Goal: Task Accomplishment & Management: Manage account settings

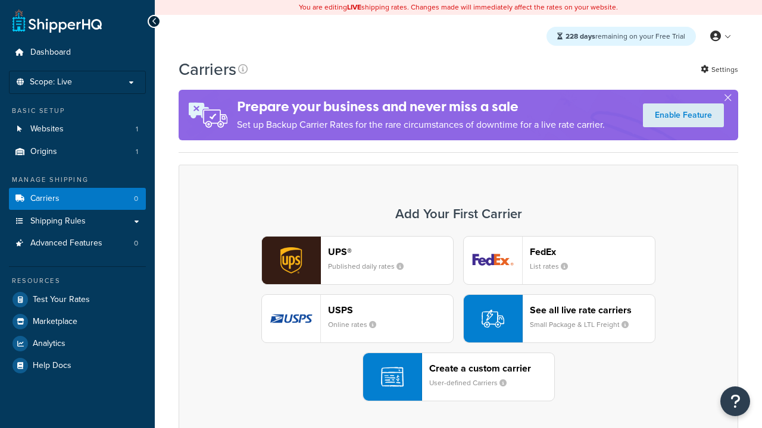
click at [592, 252] on header "FedEx" at bounding box center [592, 251] width 125 height 11
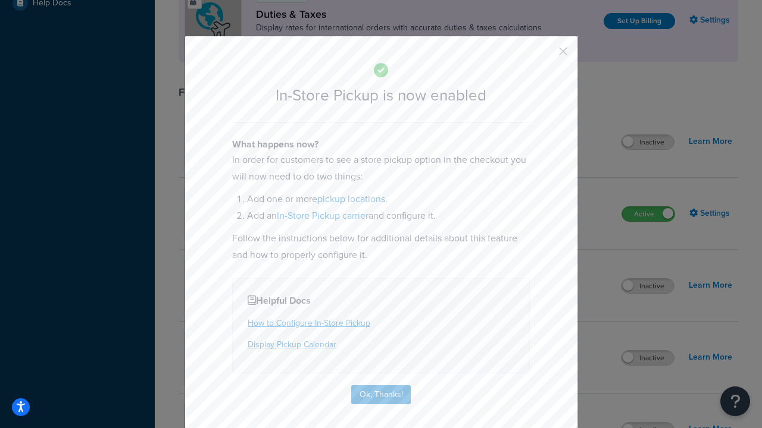
click at [545, 55] on button "button" at bounding box center [545, 55] width 3 height 3
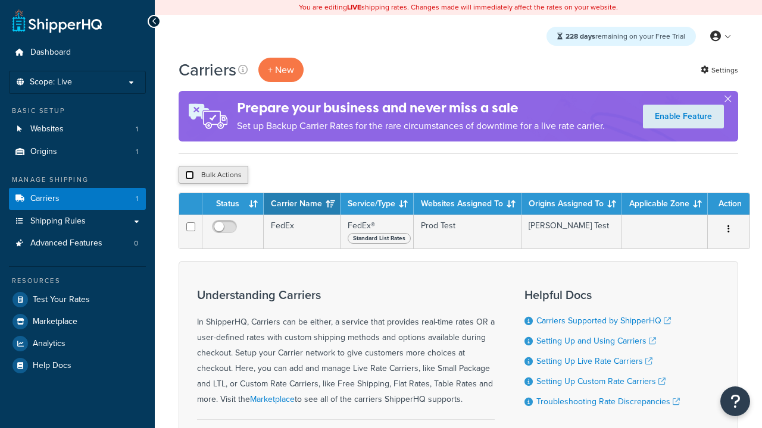
click at [189, 176] on input "checkbox" at bounding box center [189, 175] width 9 height 9
checkbox input "true"
click at [0, 0] on button "Delete" at bounding box center [0, 0] width 0 height 0
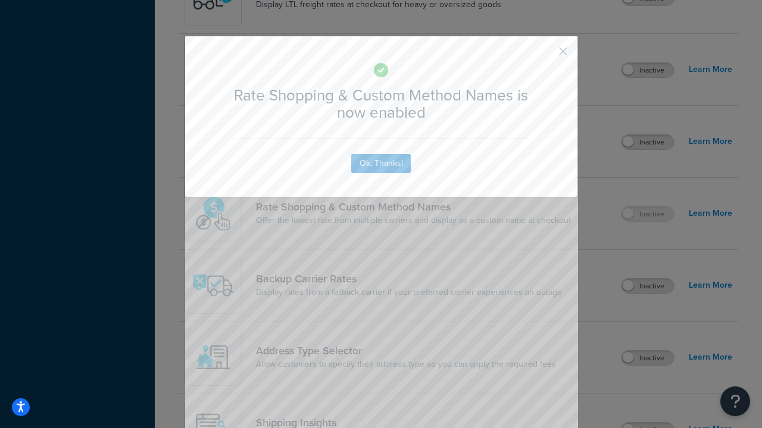
click at [545, 54] on button "button" at bounding box center [545, 55] width 3 height 3
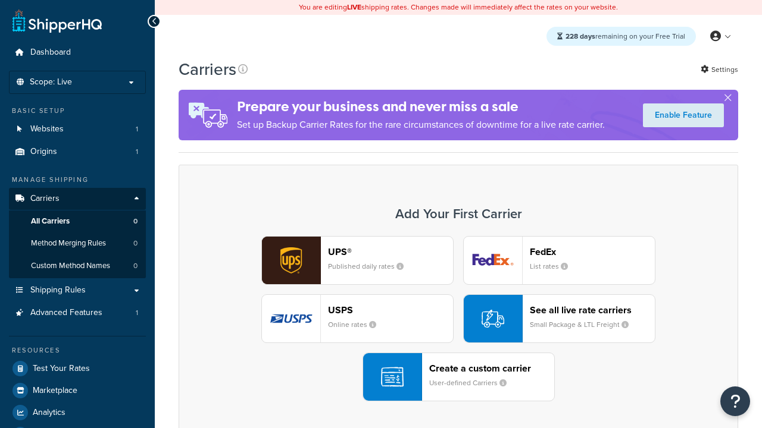
click at [458, 319] on div "UPS® Published daily rates FedEx List rates USPS Online rates See all live rate…" at bounding box center [458, 318] width 534 height 165
click at [559, 319] on div "See all live rate carriers Small Package & LTL Freight" at bounding box center [592, 319] width 125 height 29
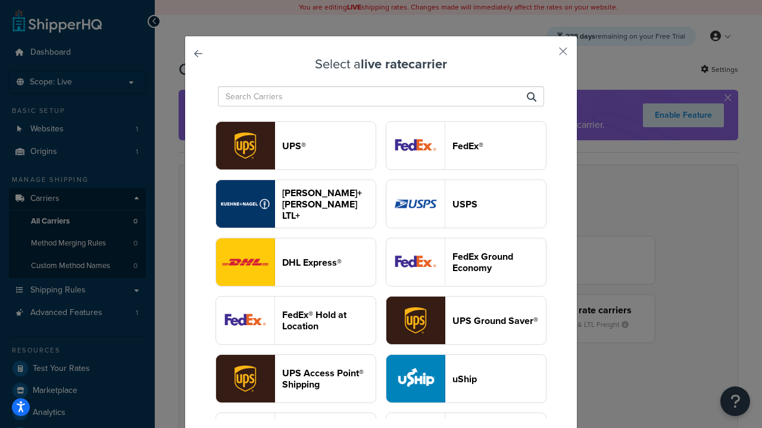
click at [466, 204] on header "USPS" at bounding box center [498, 204] width 93 height 11
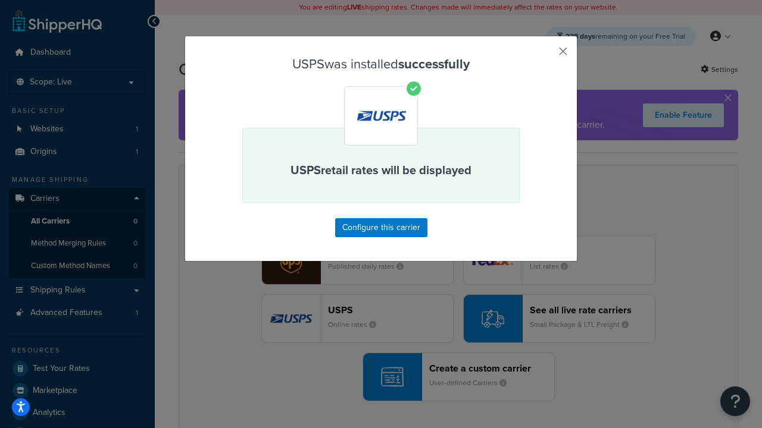
click at [545, 55] on button "button" at bounding box center [545, 55] width 3 height 3
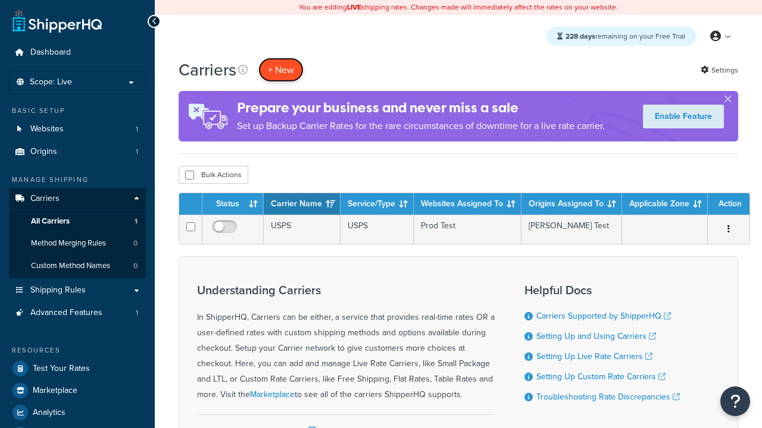
click at [281, 70] on button "+ New" at bounding box center [280, 70] width 45 height 24
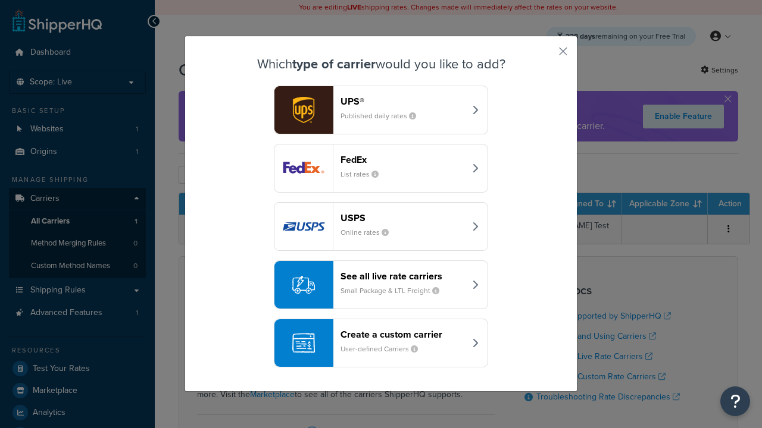
click at [381, 285] on div "See all live rate carriers Small Package & LTL Freight" at bounding box center [402, 285] width 124 height 29
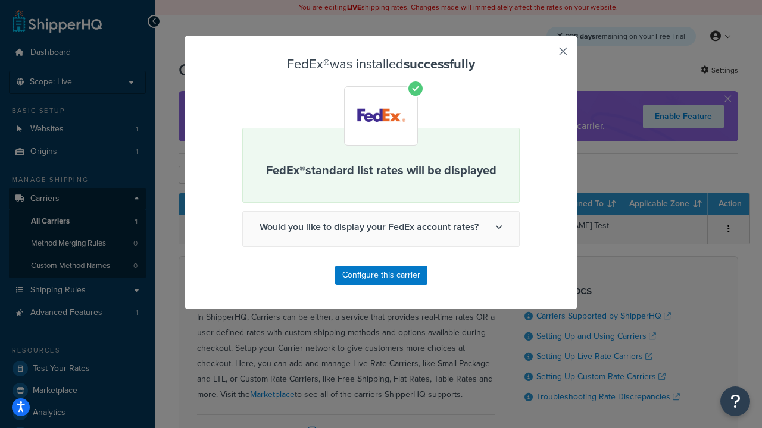
click at [545, 55] on button "button" at bounding box center [545, 55] width 3 height 3
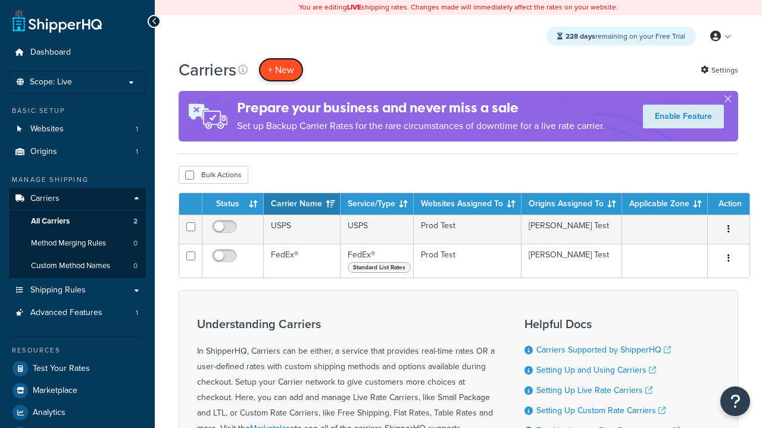
click at [281, 70] on button "+ New" at bounding box center [280, 70] width 45 height 24
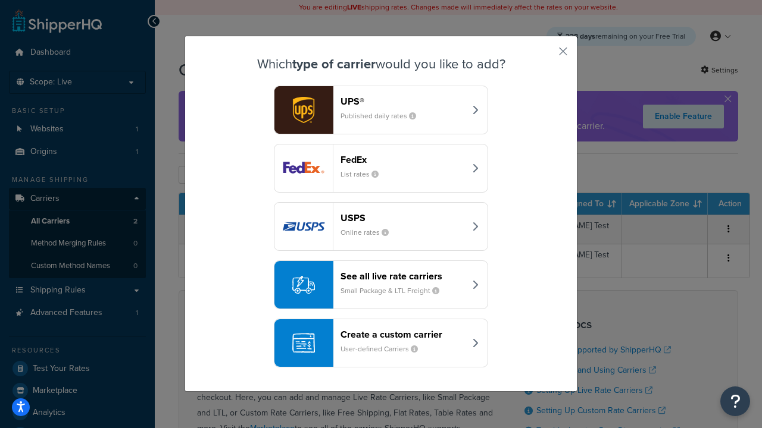
click at [381, 285] on div "See all live rate carriers Small Package & LTL Freight" at bounding box center [402, 285] width 124 height 29
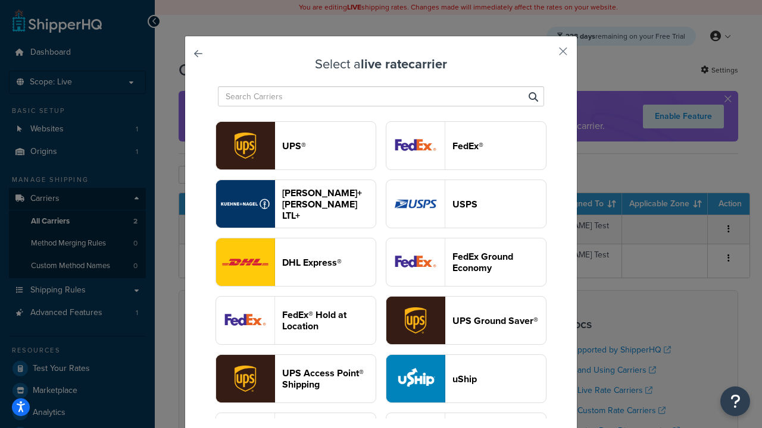
click at [328, 146] on header "UPS®" at bounding box center [328, 145] width 93 height 11
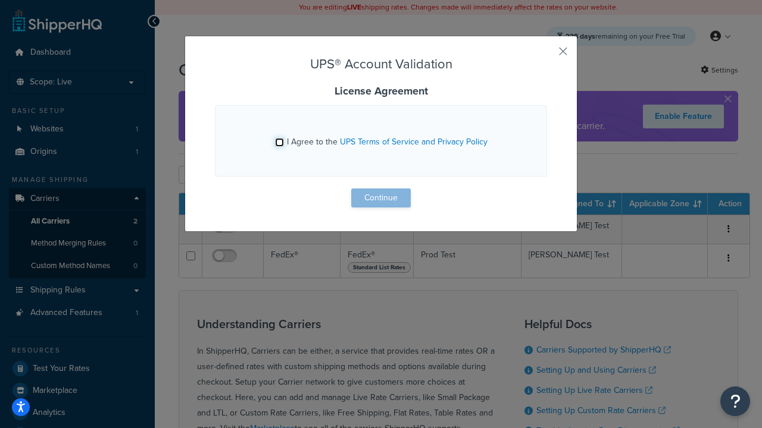
click at [279, 142] on input "I Agree to the UPS Terms of Service and Privacy Policy" at bounding box center [279, 142] width 9 height 9
checkbox input "true"
click at [381, 198] on button "Continue" at bounding box center [381, 198] width 60 height 19
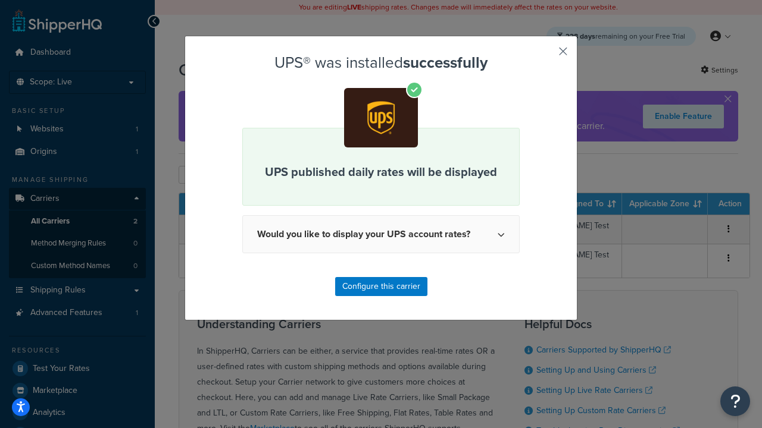
click at [545, 55] on button "button" at bounding box center [545, 55] width 3 height 3
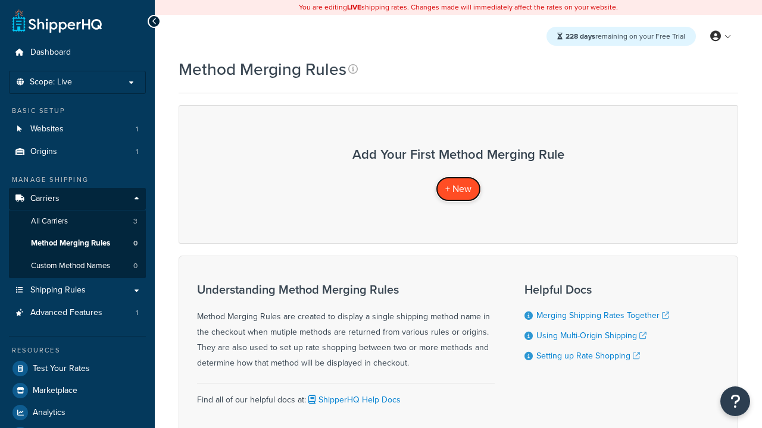
click at [458, 189] on span "+ New" at bounding box center [458, 189] width 26 height 14
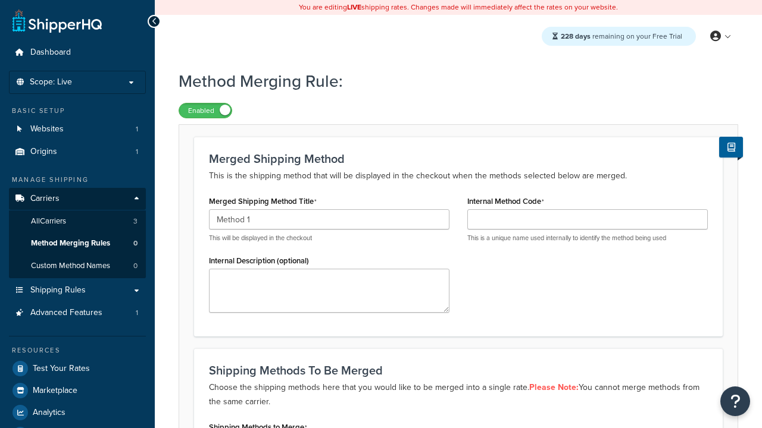
type input "Method 1"
type input "001"
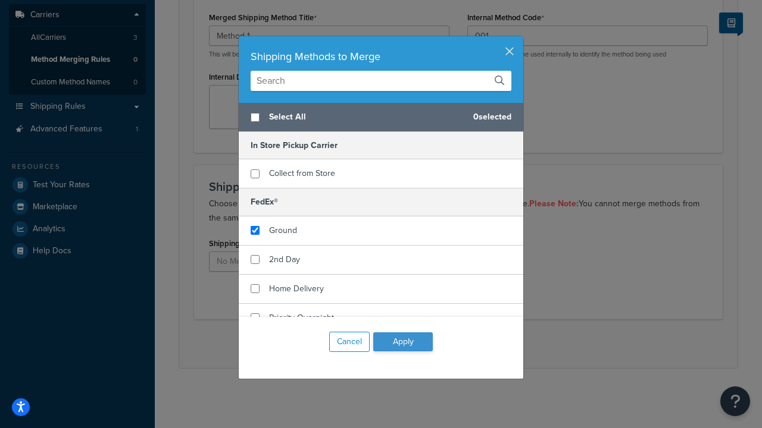
click at [283, 230] on span "Ground" at bounding box center [283, 230] width 28 height 12
checkbox input "true"
click at [403, 342] on button "Apply" at bounding box center [403, 342] width 60 height 19
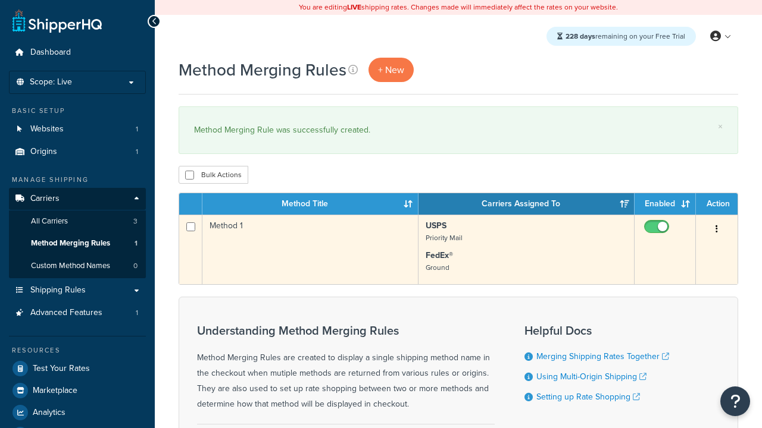
click at [716, 230] on icon "button" at bounding box center [716, 229] width 2 height 8
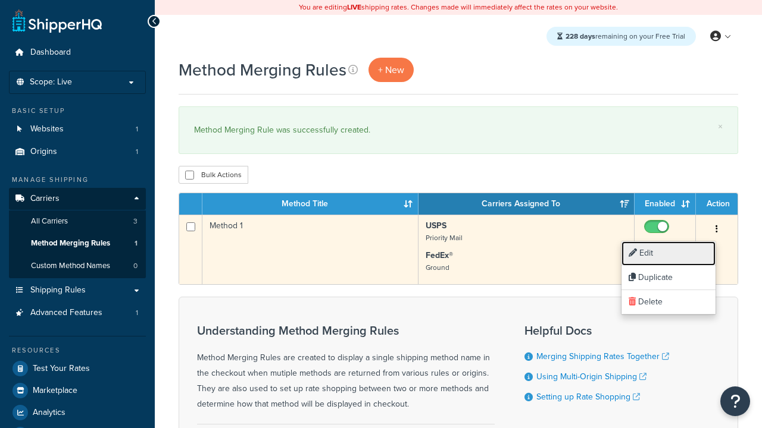
click at [668, 253] on link "Edit" at bounding box center [668, 254] width 94 height 24
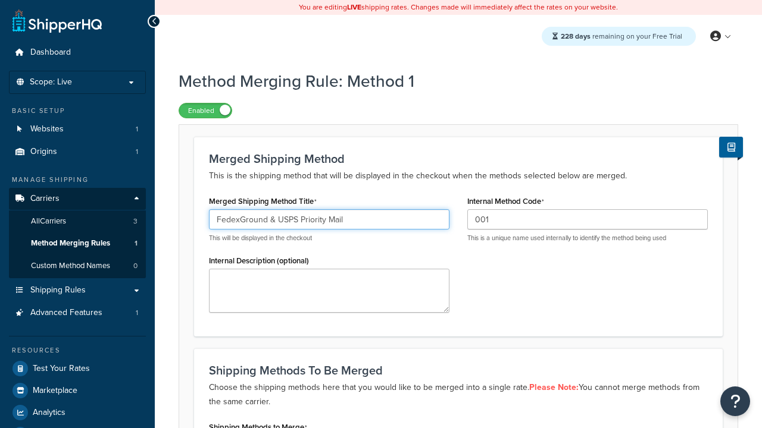
type input "FedexGround & USPS Priority Mail"
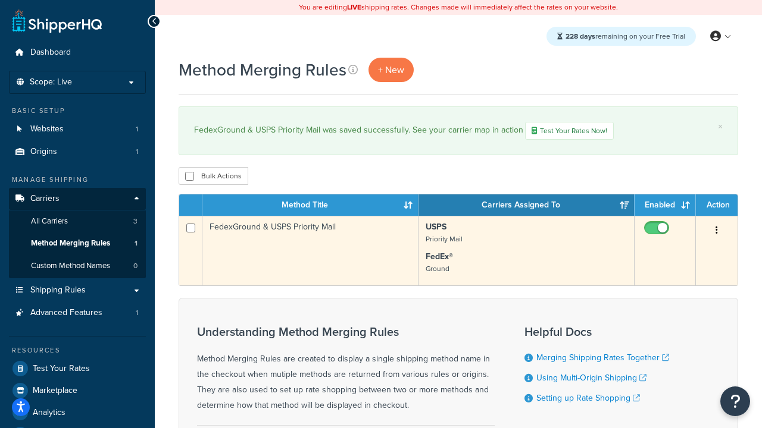
click at [716, 232] on icon "button" at bounding box center [716, 230] width 2 height 8
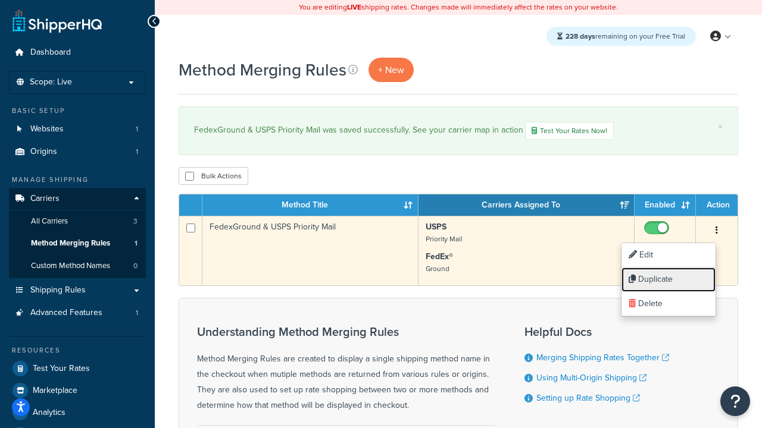
click at [668, 280] on link "Duplicate" at bounding box center [668, 280] width 94 height 24
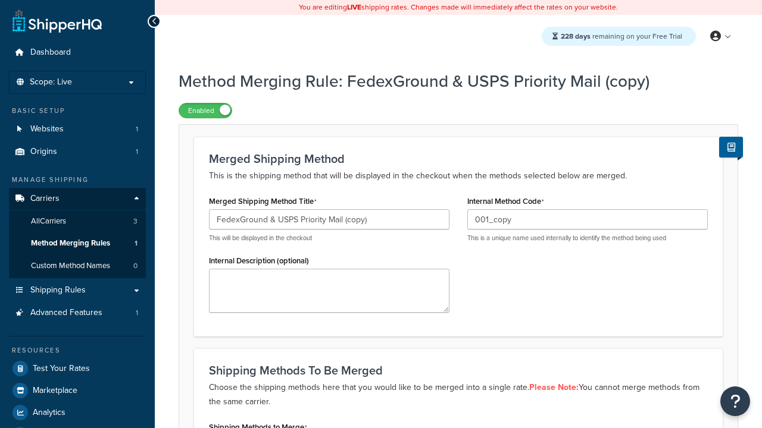
scroll to position [184, 0]
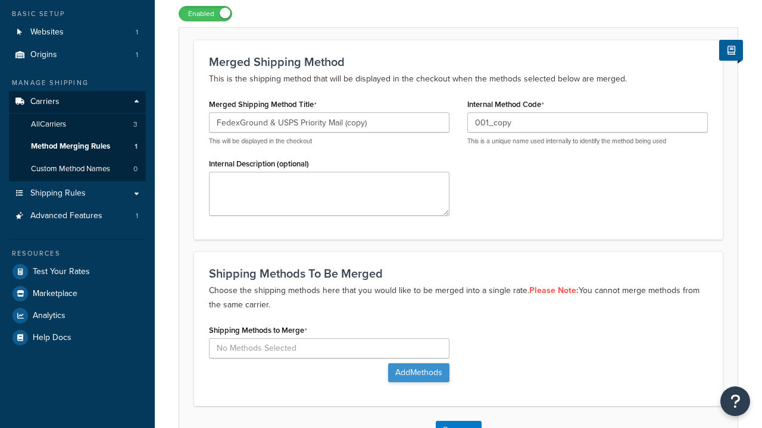
click at [417, 364] on button "Add Methods" at bounding box center [418, 373] width 61 height 19
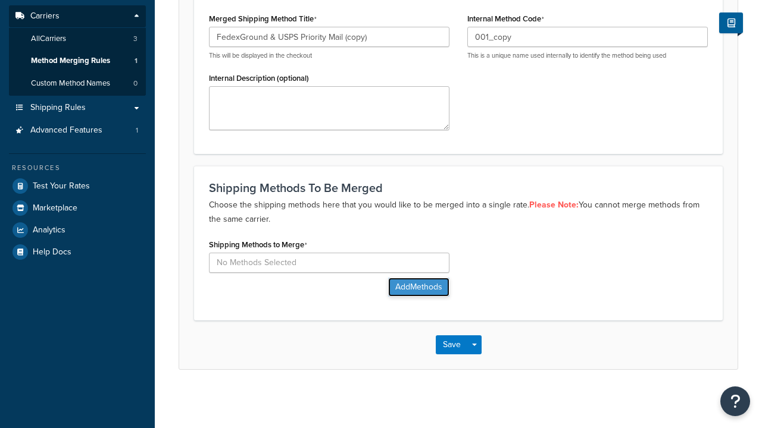
scroll to position [0, 0]
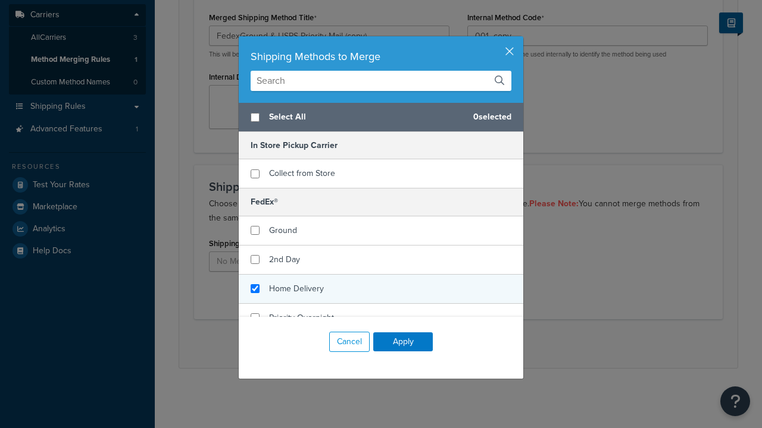
click at [296, 289] on span "Home Delivery" at bounding box center [296, 289] width 55 height 12
checkbox input "true"
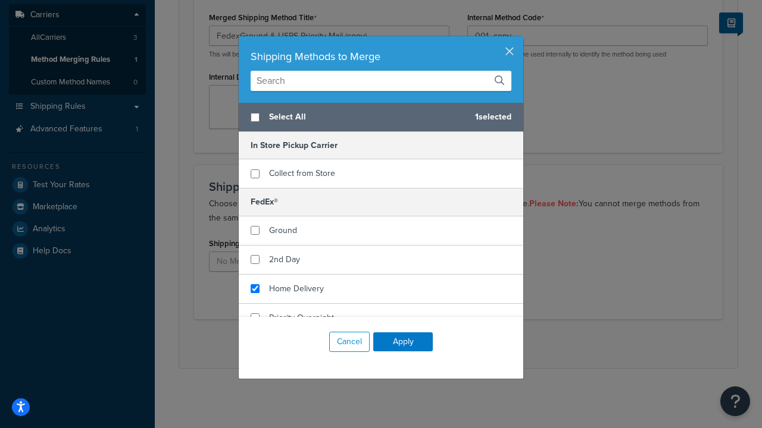
checkbox input "true"
click at [403, 342] on button "Apply" at bounding box center [403, 342] width 60 height 19
click at [451, 344] on button "Save" at bounding box center [452, 343] width 32 height 19
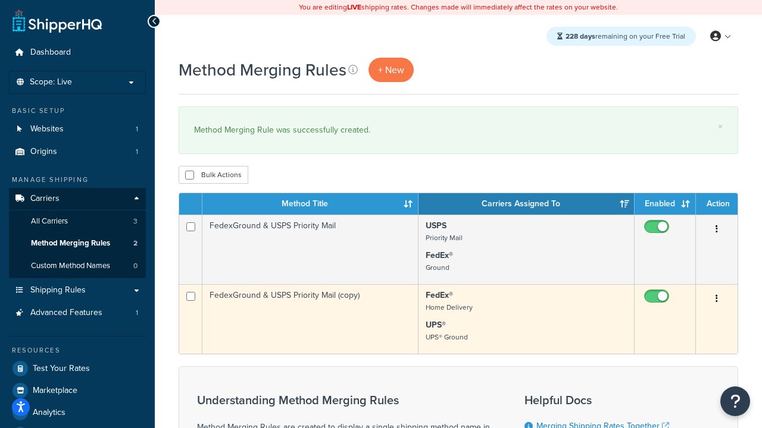
click at [716, 300] on icon "button" at bounding box center [716, 299] width 2 height 8
click at [0, 0] on link "Delete" at bounding box center [0, 0] width 0 height 0
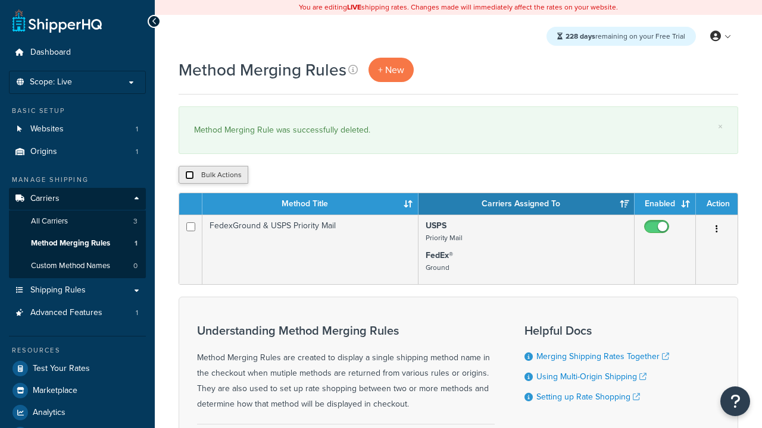
click at [189, 176] on input "checkbox" at bounding box center [189, 175] width 9 height 9
checkbox input "true"
click at [0, 0] on button "Delete" at bounding box center [0, 0] width 0 height 0
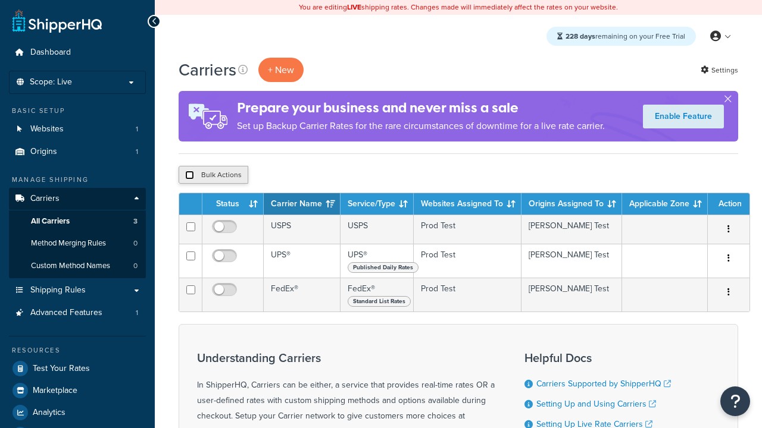
click at [189, 176] on input "checkbox" at bounding box center [189, 175] width 9 height 9
checkbox input "true"
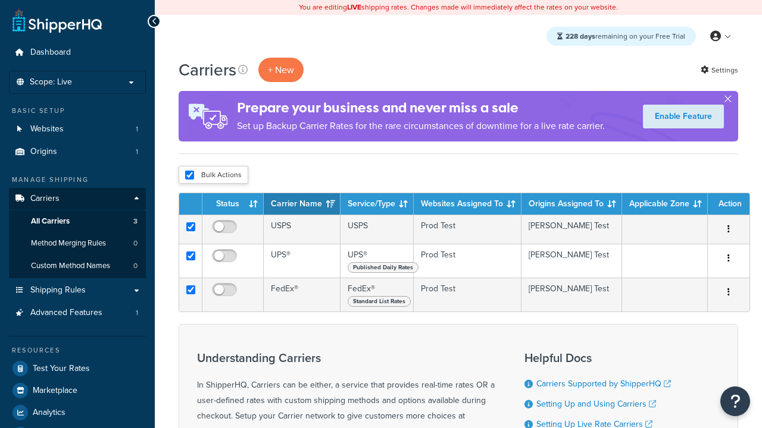
click at [0, 0] on button "Delete" at bounding box center [0, 0] width 0 height 0
